Goal: Task Accomplishment & Management: Complete application form

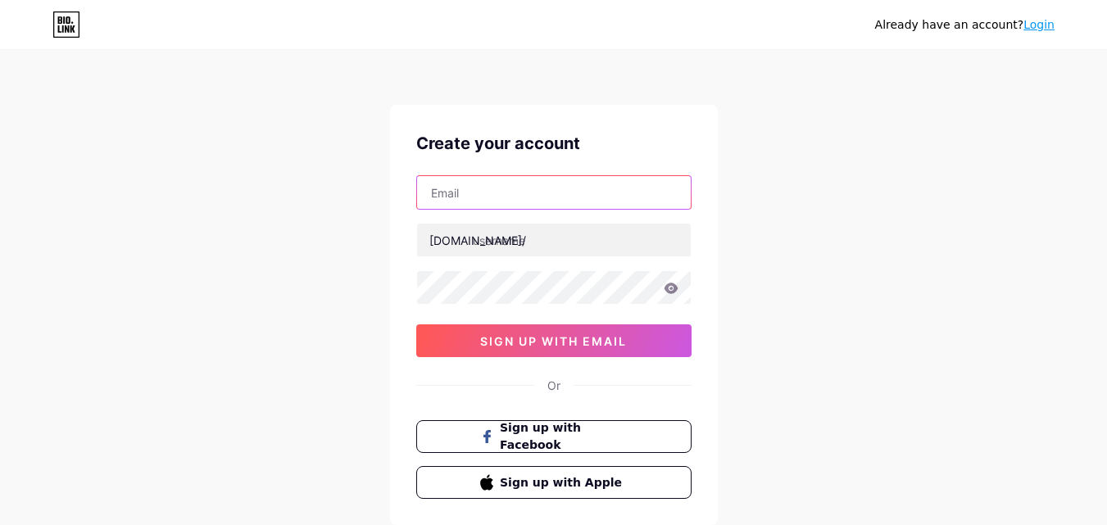
click at [519, 197] on input "text" at bounding box center [554, 192] width 274 height 33
paste input "[EMAIL_ADDRESS][DOMAIN_NAME]"
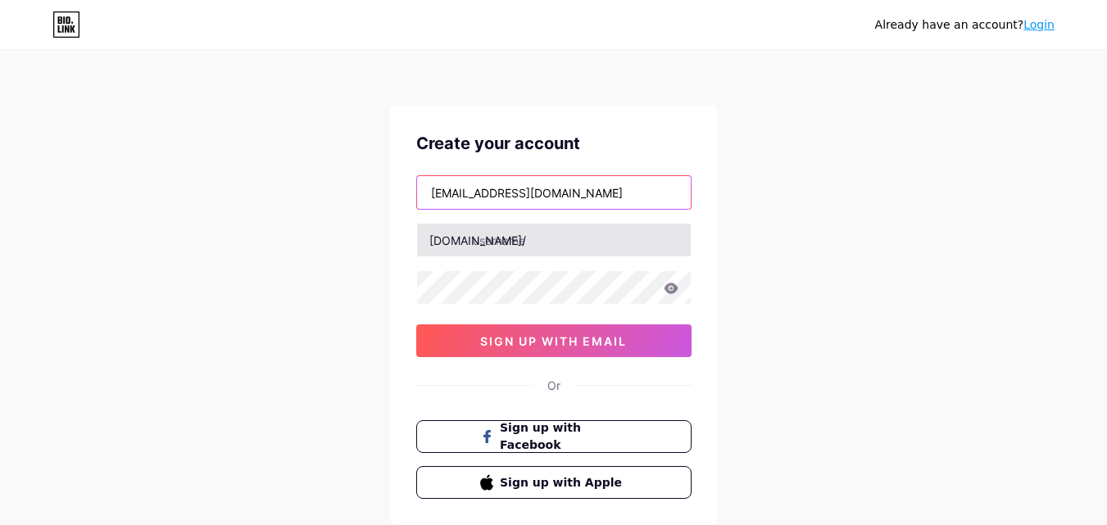
type input "[EMAIL_ADDRESS][DOMAIN_NAME]"
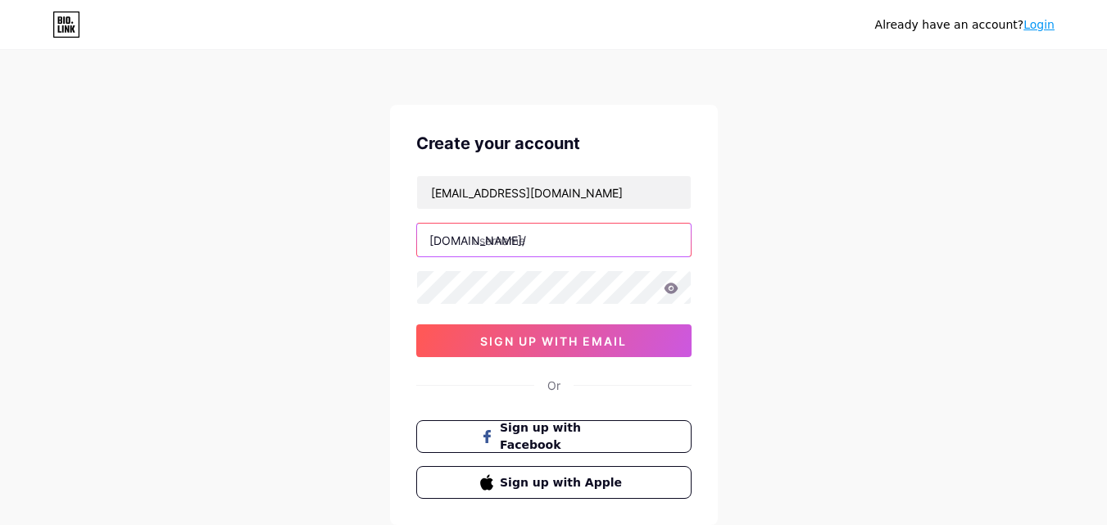
click at [540, 234] on input "text" at bounding box center [554, 240] width 274 height 33
type input "drtfgyh"
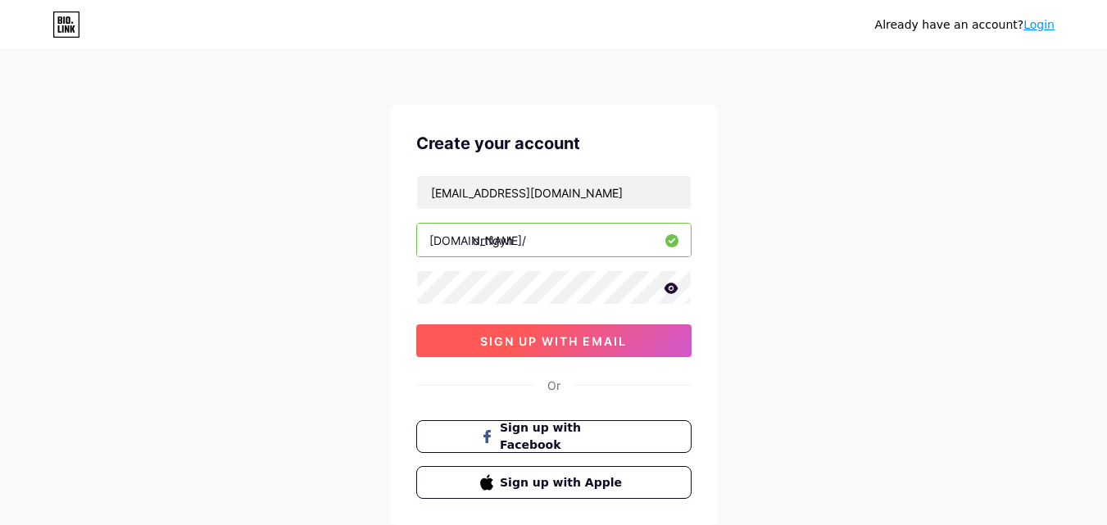
click at [458, 342] on button "sign up with email" at bounding box center [553, 340] width 275 height 33
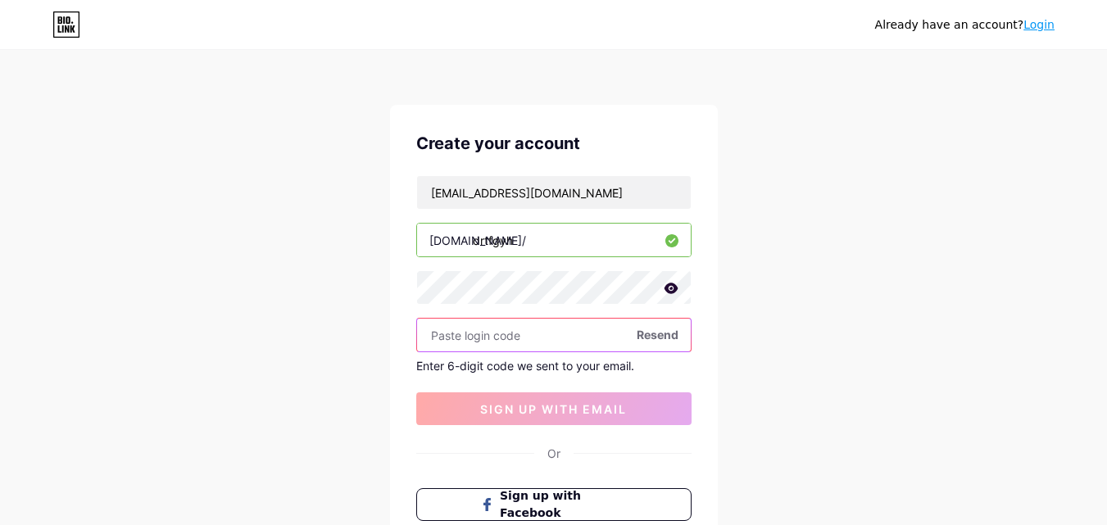
click at [485, 342] on input "text" at bounding box center [554, 335] width 274 height 33
paste input "191874"
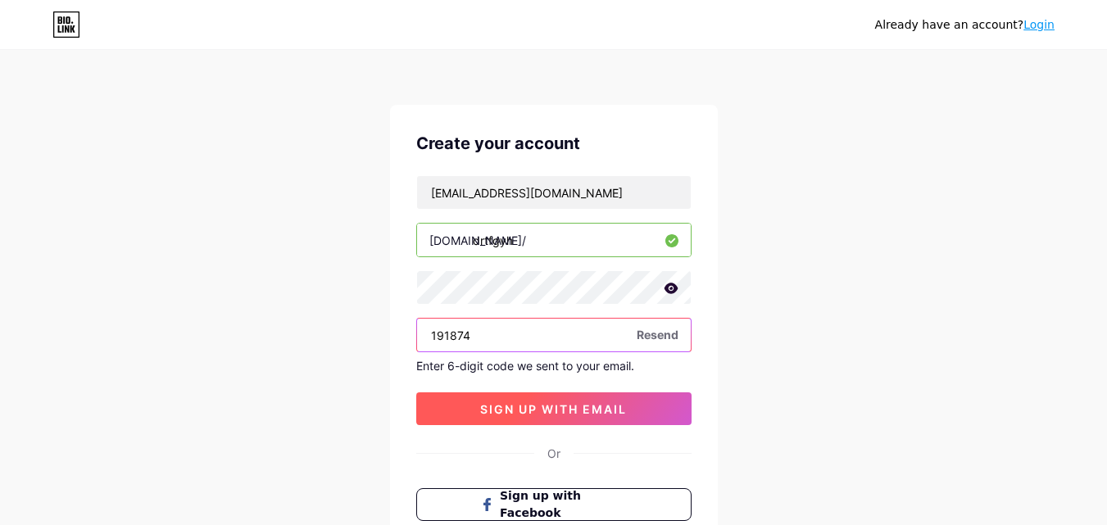
type input "191874"
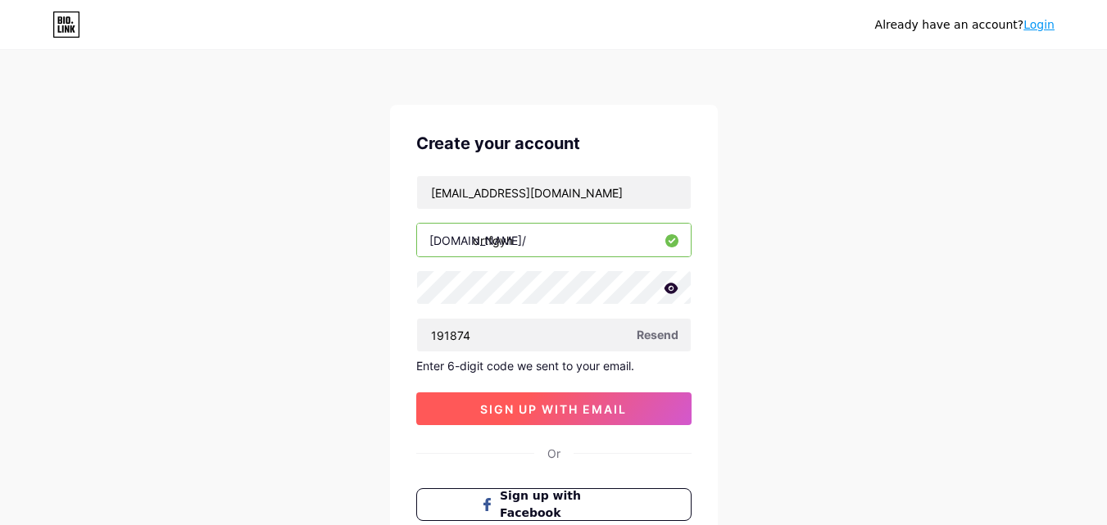
click at [544, 413] on span "sign up with email" at bounding box center [553, 409] width 147 height 14
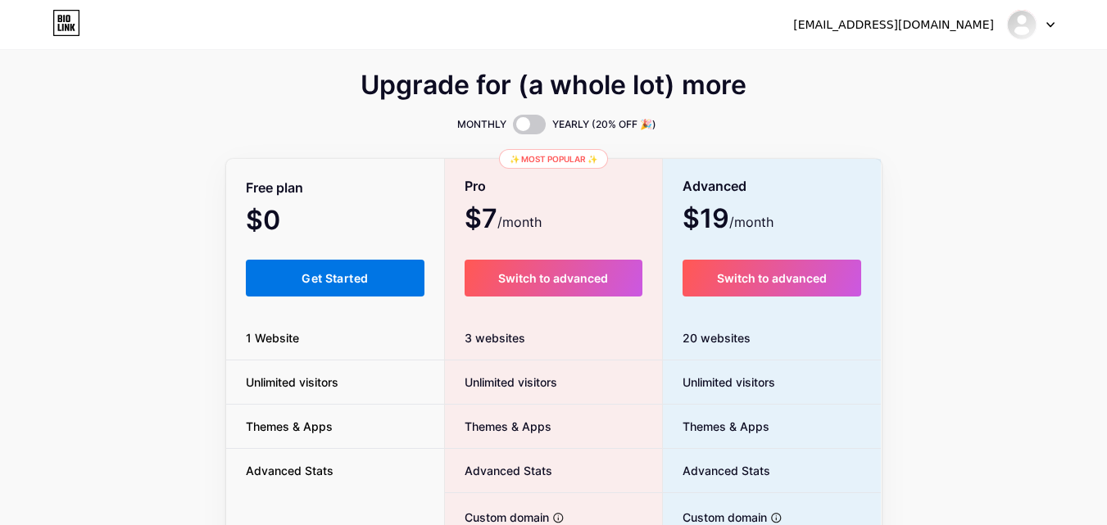
click at [354, 274] on span "Get Started" at bounding box center [335, 278] width 66 height 14
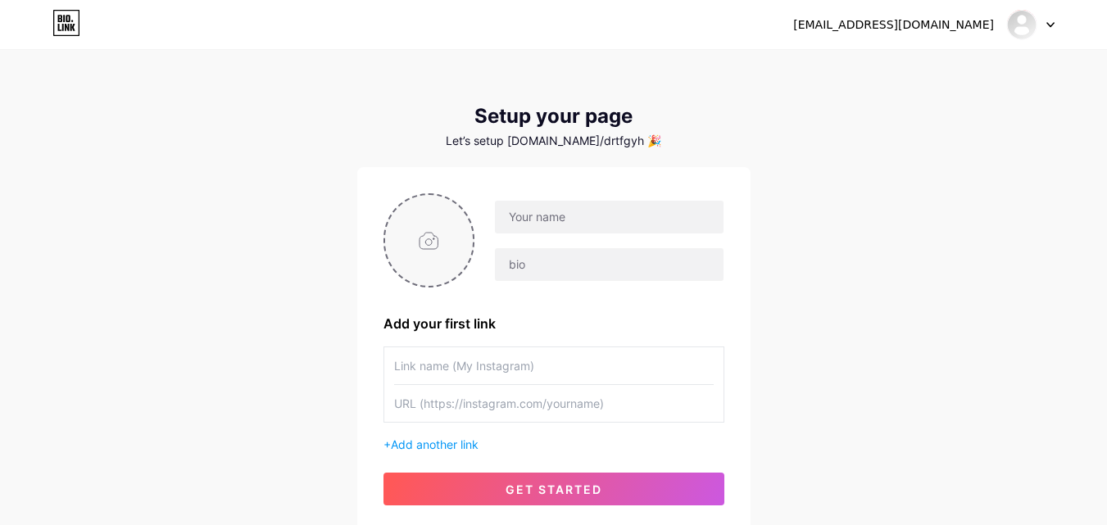
click at [419, 260] on input "file" at bounding box center [429, 240] width 88 height 91
type input "C:\fakepath\xfinity images (1).jpg"
click at [542, 261] on input "text" at bounding box center [609, 264] width 228 height 33
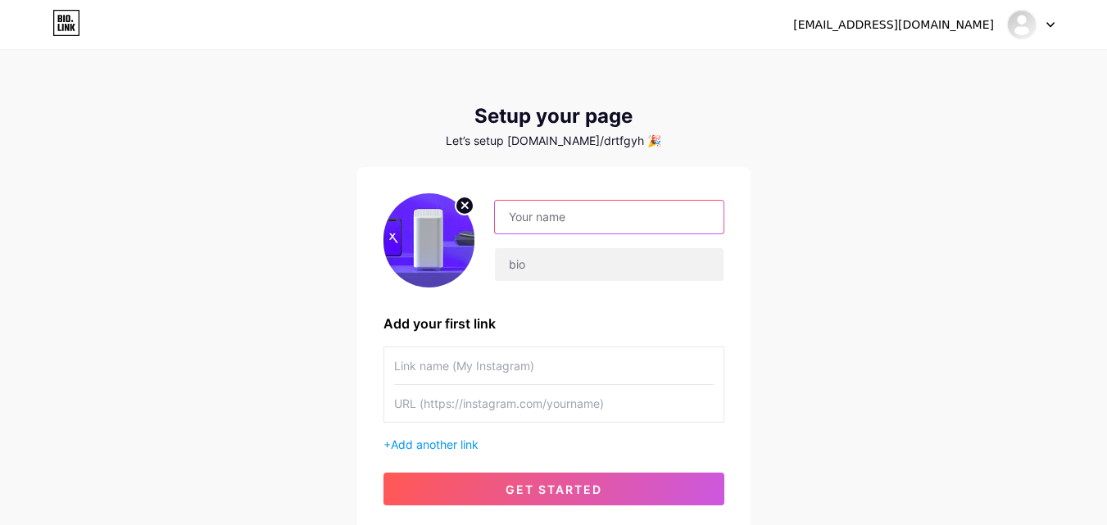
click at [584, 218] on input "text" at bounding box center [609, 217] width 228 height 33
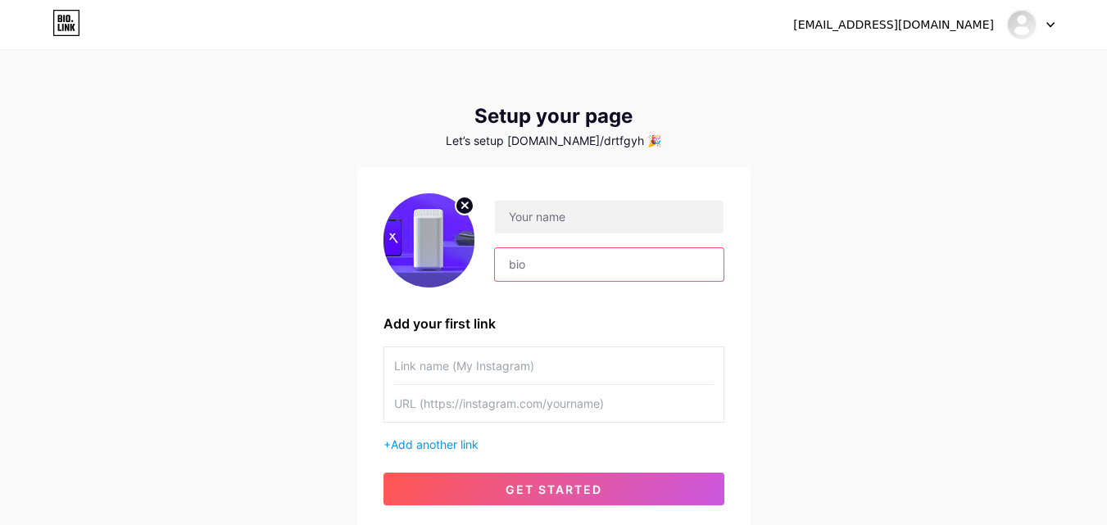
click at [577, 267] on input "text" at bounding box center [609, 264] width 228 height 33
type input "x"
drag, startPoint x: 559, startPoint y: 270, endPoint x: 455, endPoint y: 274, distance: 104.1
click at [455, 274] on div "Xfinity" at bounding box center [553, 240] width 341 height 94
paste input "New Xfinity Update Message Received"
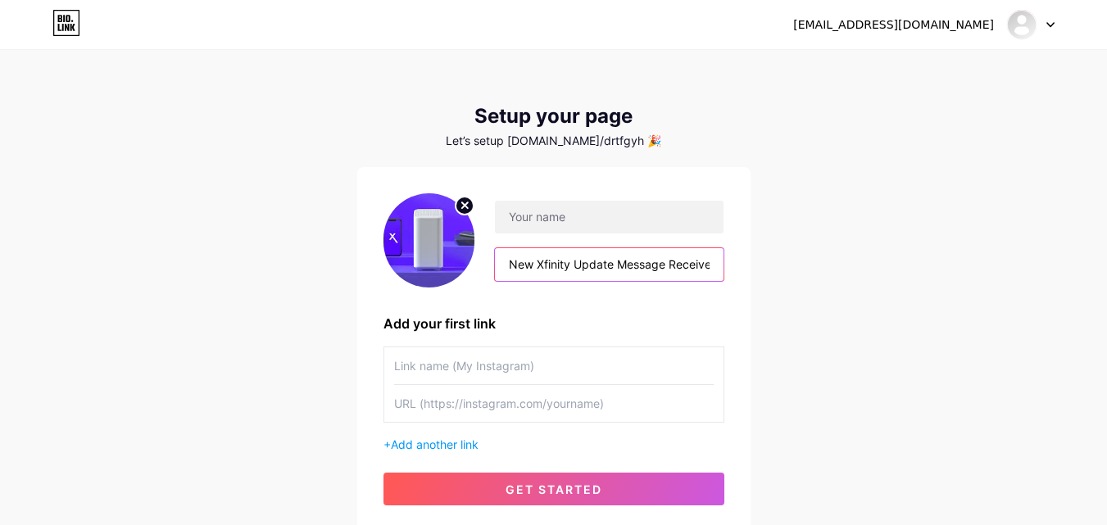
drag, startPoint x: 521, startPoint y: 265, endPoint x: 381, endPoint y: 261, distance: 140.2
click at [381, 261] on div "New Xfinity Update Message Received Add your first link + Add another link get …" at bounding box center [553, 349] width 393 height 365
type input "New Xfinity Update Message Received"
click at [448, 375] on input "text" at bounding box center [554, 365] width 320 height 37
type input "c"
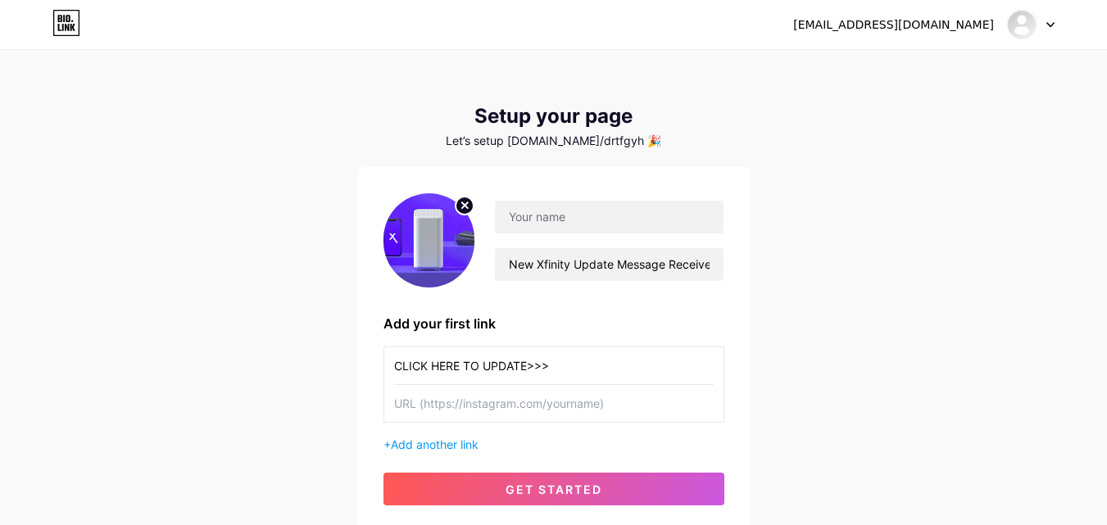
type input "CLICK HERE TO UPDATE>>>"
click at [492, 406] on input "text" at bounding box center [554, 403] width 320 height 37
paste input "[URL][DOMAIN_NAME]"
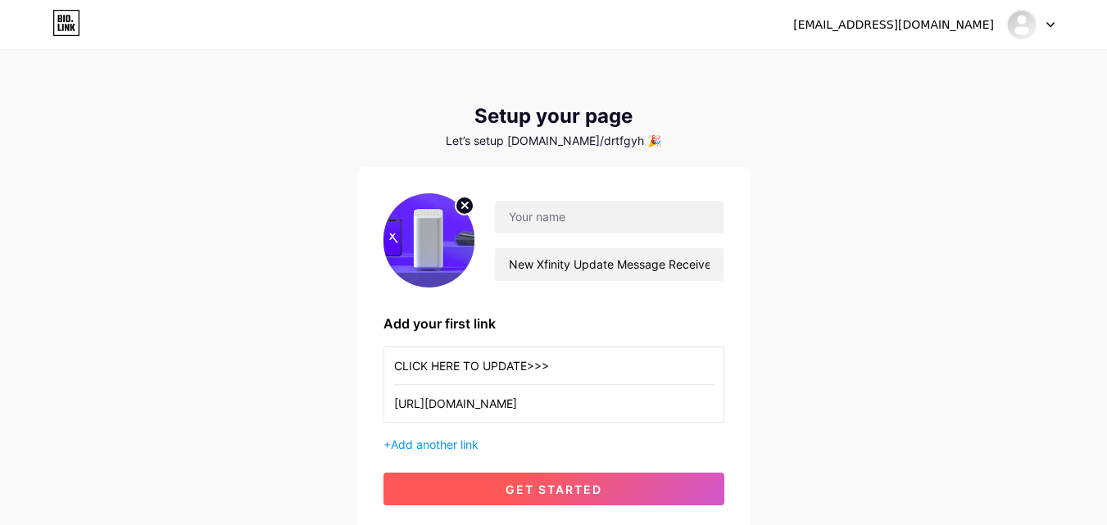
type input "[URL][DOMAIN_NAME]"
click at [546, 483] on span "get started" at bounding box center [554, 490] width 97 height 14
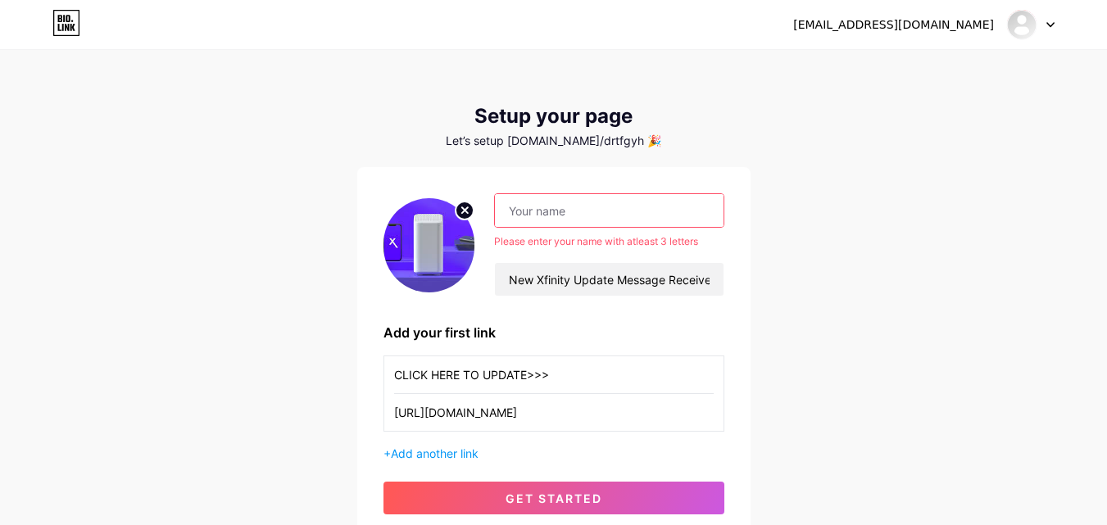
click at [569, 211] on input "text" at bounding box center [609, 210] width 228 height 33
type input "x"
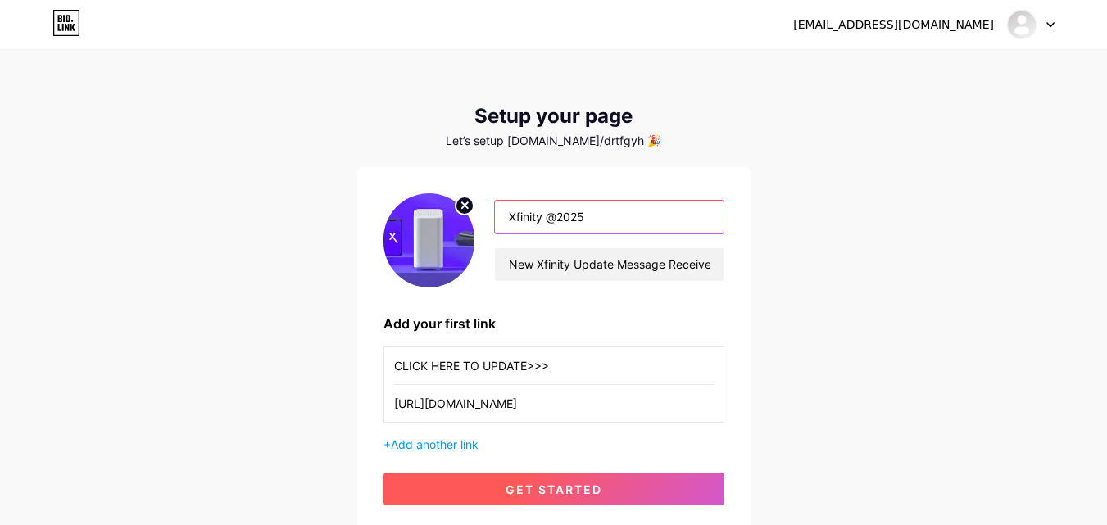
type input "Xfinity @2025"
click at [571, 493] on span "get started" at bounding box center [554, 490] width 97 height 14
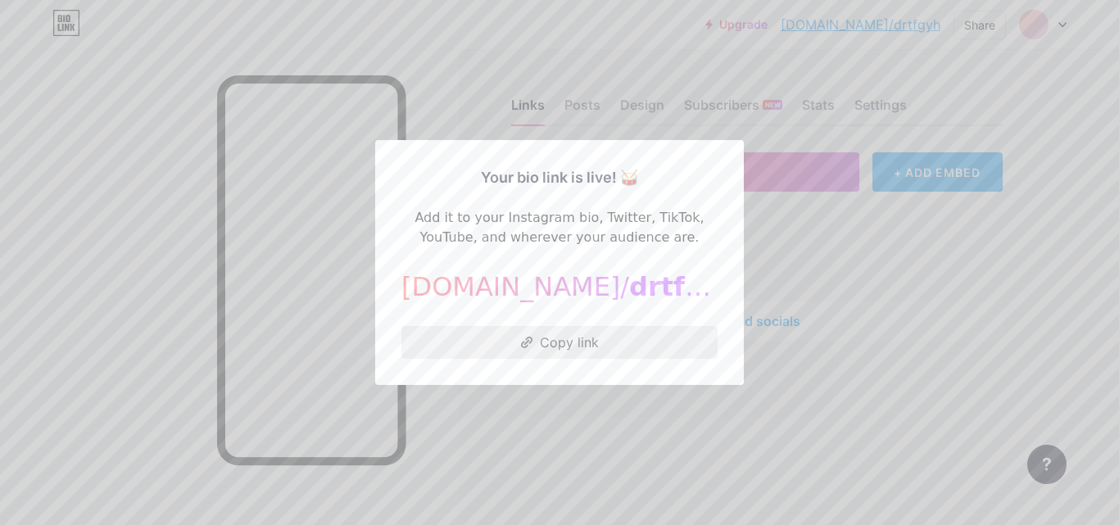
click at [569, 346] on button "Copy link" at bounding box center [559, 342] width 316 height 33
